Goal: Information Seeking & Learning: Learn about a topic

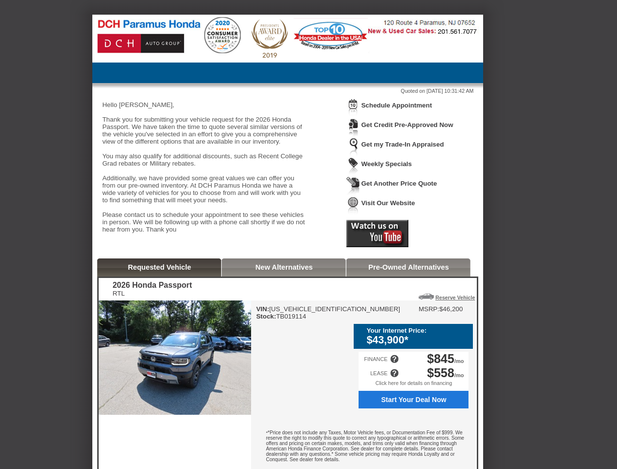
click at [353, 115] on img at bounding box center [353, 108] width 14 height 18
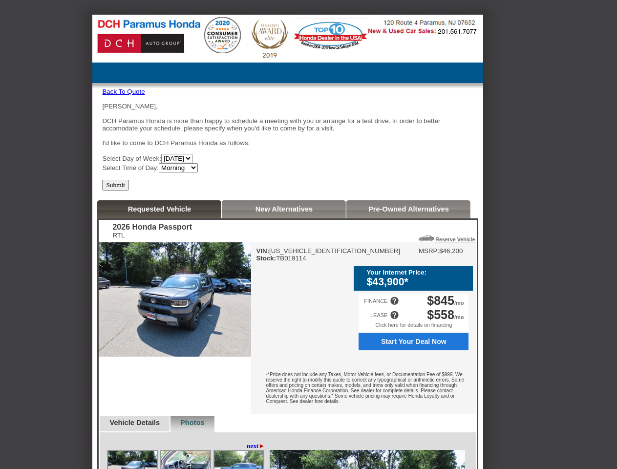
click at [402, 106] on div "[PERSON_NAME], DCH Paramus Honda is more than happy to schedule a meeting with …" at bounding box center [287, 138] width 371 height 70
click at [377, 245] on div "2026 Honda Passport RTL Reserve Vehicle Reserve This Vehicle Please confirm tha…" at bounding box center [288, 414] width 378 height 388
click at [160, 285] on img at bounding box center [175, 299] width 152 height 114
click at [284, 285] on div "VIN: [US_VEHICLE_IDENTIFICATION_NUMBER] Stock: TB019114 MSRP: $46,200 Your Inte…" at bounding box center [363, 327] width 225 height 171
click at [408, 285] on div "$43,900*" at bounding box center [417, 282] width 102 height 12
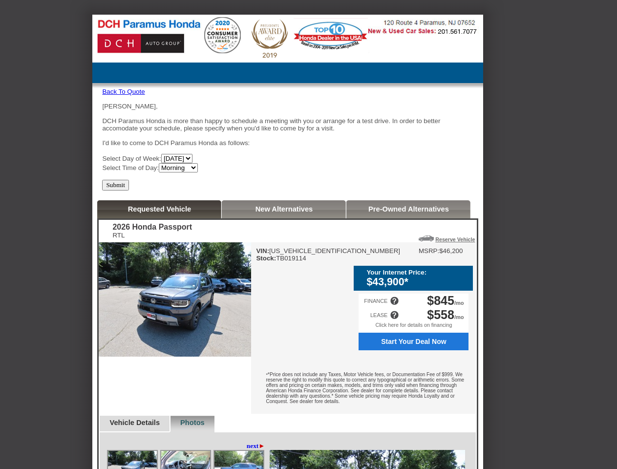
click at [419, 314] on div "LEASE $558 /mo" at bounding box center [413, 315] width 110 height 14
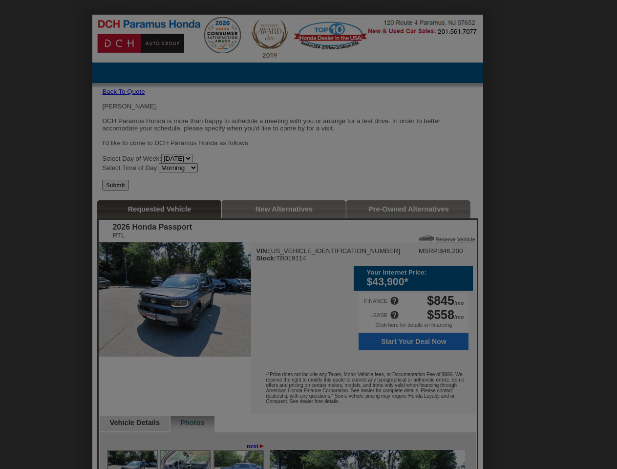
click at [413, 398] on div at bounding box center [312, 234] width 625 height 469
click at [394, 370] on div at bounding box center [312, 234] width 625 height 469
